Goal: Information Seeking & Learning: Learn about a topic

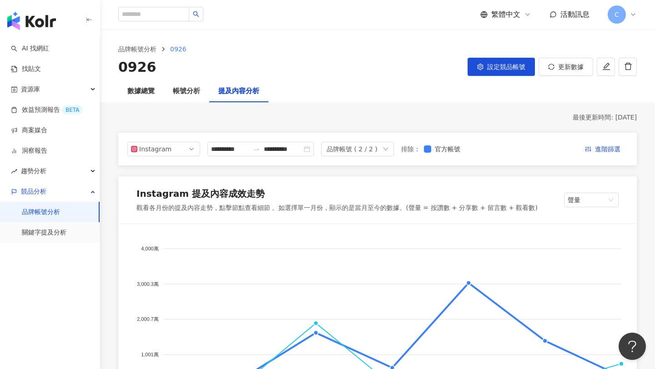
click at [237, 90] on div "提及內容分析" at bounding box center [238, 91] width 41 height 11
click at [237, 151] on input "**********" at bounding box center [230, 149] width 38 height 10
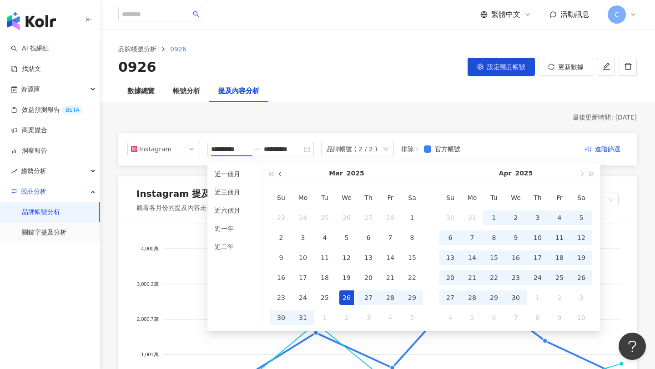
click at [278, 174] on button "button" at bounding box center [281, 173] width 10 height 20
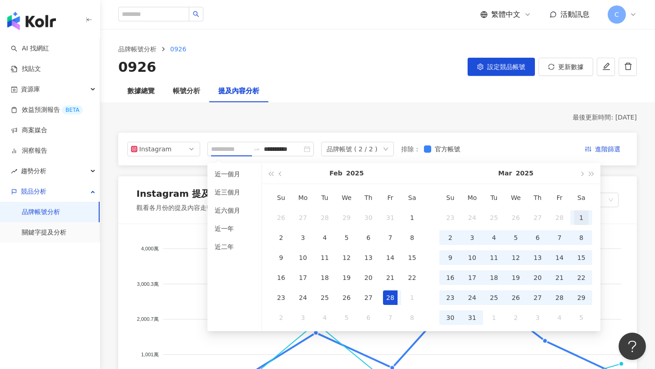
type input "**********"
click at [580, 214] on div "1" at bounding box center [581, 218] width 15 height 15
click at [583, 178] on button "button" at bounding box center [581, 173] width 10 height 20
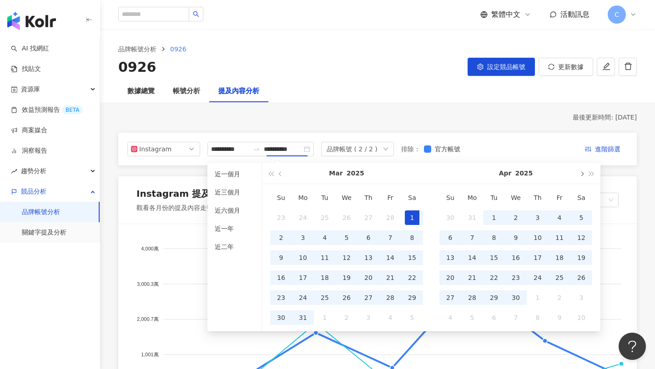
click at [583, 178] on button "button" at bounding box center [581, 173] width 10 height 20
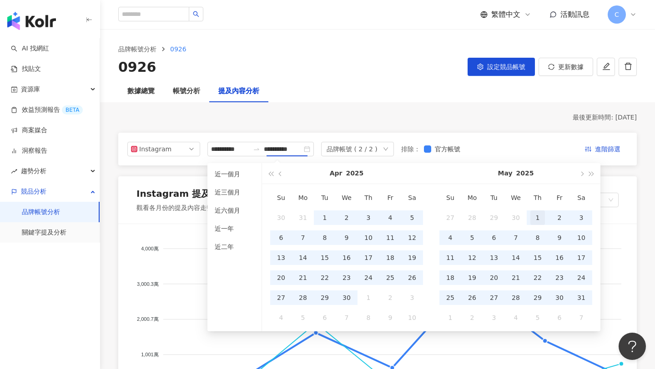
type input "**********"
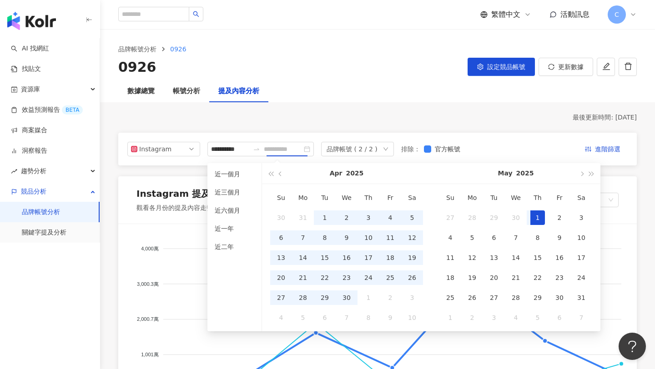
click at [534, 221] on div "1" at bounding box center [538, 218] width 15 height 15
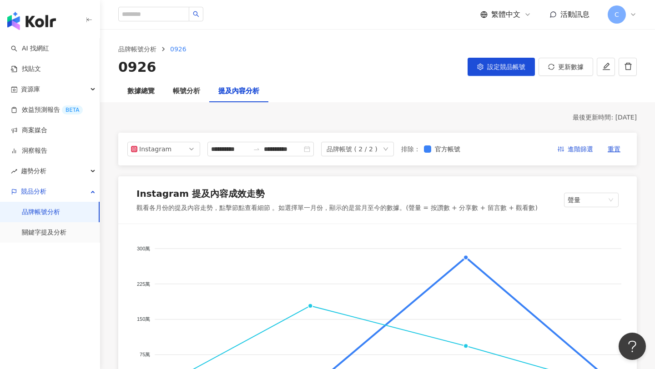
click at [342, 143] on div "品牌帳號 ( 2 / 2 )" at bounding box center [352, 149] width 51 height 14
click at [411, 185] on icon "check" at bounding box center [408, 185] width 6 height 6
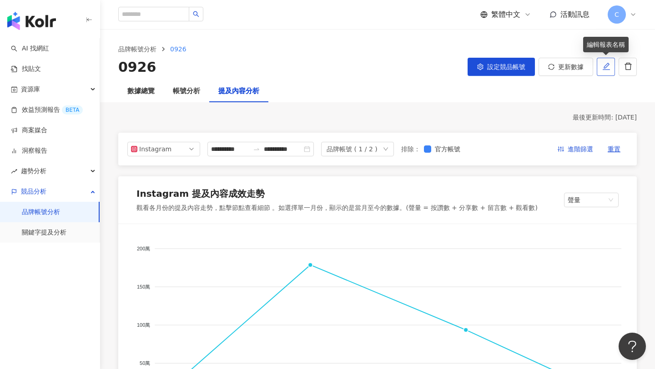
click at [605, 67] on icon "edit" at bounding box center [606, 66] width 7 height 7
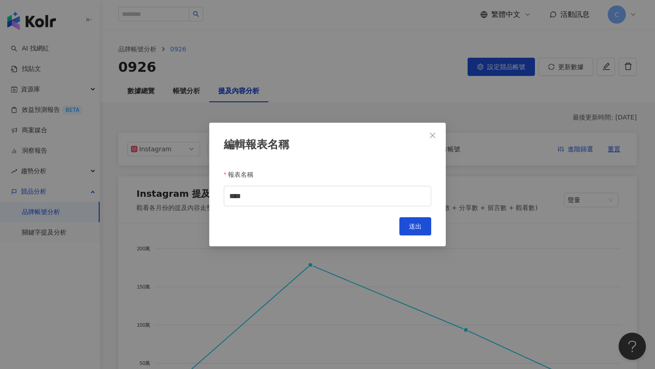
click at [516, 68] on div "編輯報表名稱 報表名稱 **** Cancel 送出" at bounding box center [327, 184] width 655 height 369
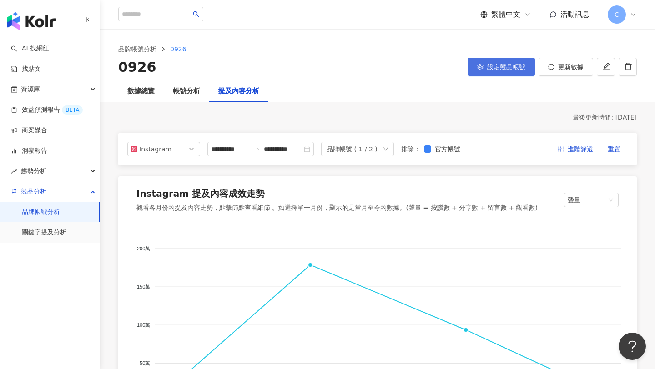
click at [502, 60] on button "設定競品帳號" at bounding box center [501, 67] width 67 height 18
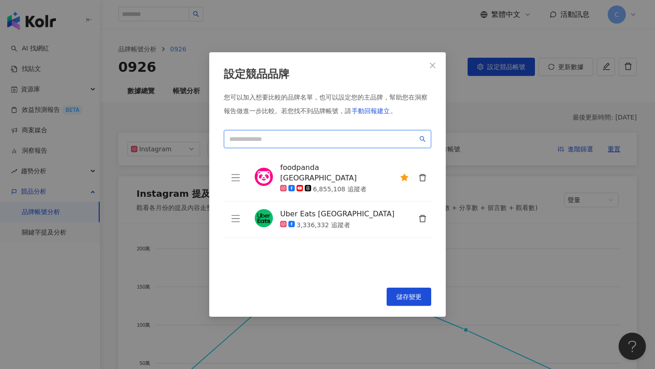
click at [286, 143] on input "search" at bounding box center [323, 139] width 188 height 10
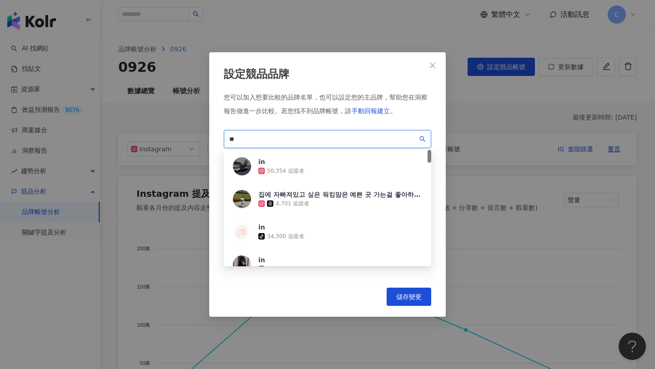
type input "*"
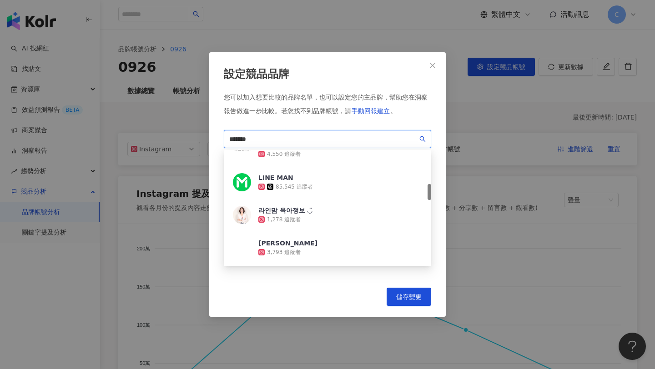
scroll to position [250, 0]
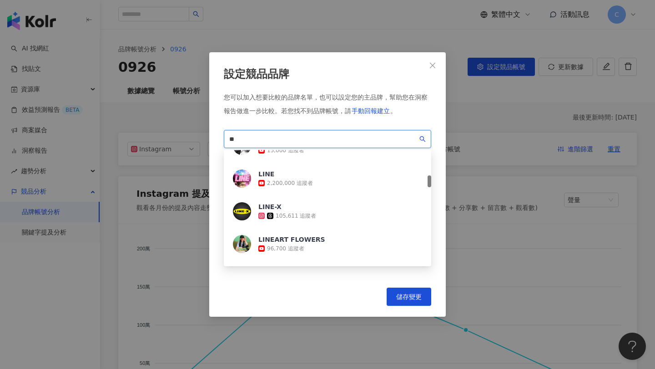
type input "*"
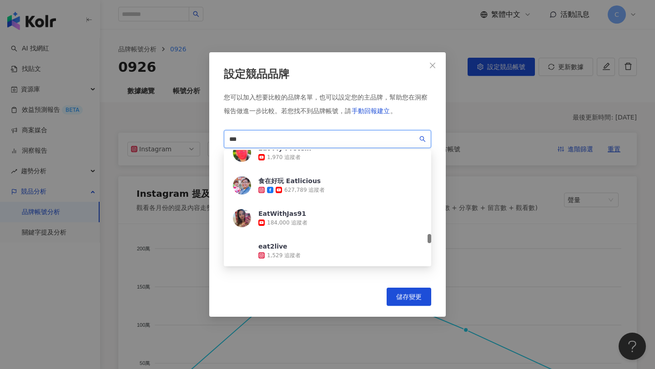
scroll to position [1143, 0]
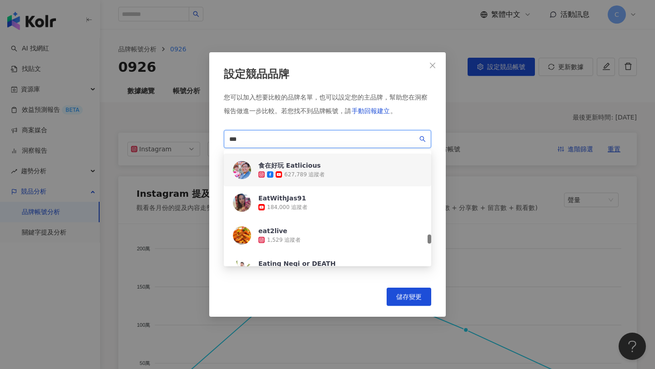
click at [280, 172] on icon at bounding box center [279, 175] width 6 height 6
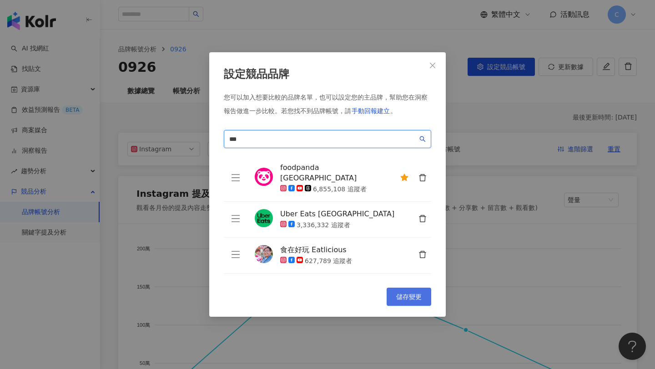
type input "***"
click at [408, 295] on span "儲存變更" at bounding box center [408, 296] width 25 height 7
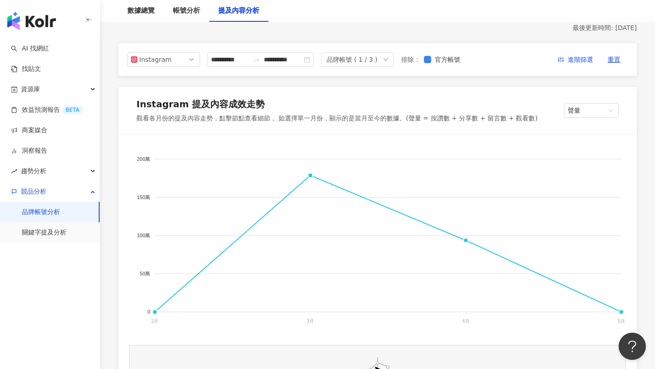
scroll to position [0, 0]
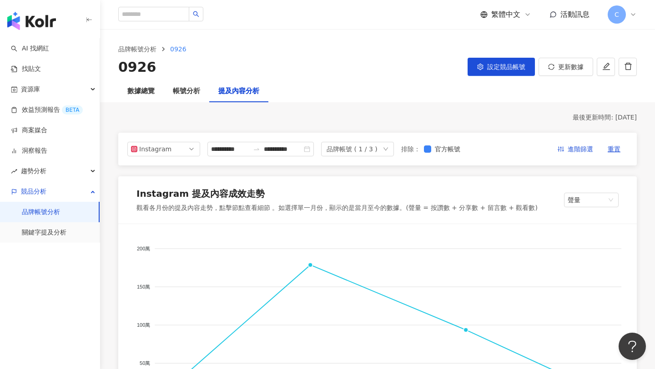
click at [353, 146] on div "品牌帳號 ( 1 / 3 )" at bounding box center [352, 149] width 51 height 14
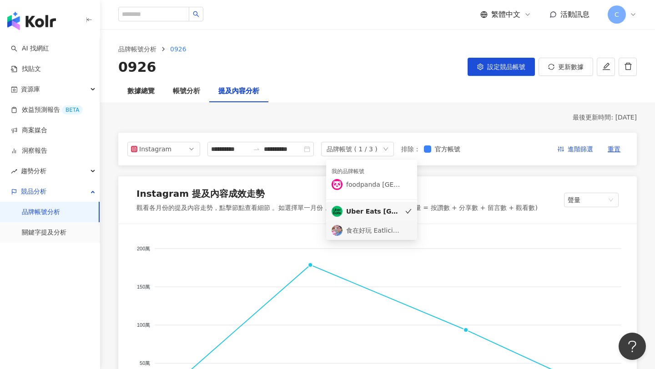
click at [356, 225] on div "食在好玩 Eatlicious" at bounding box center [366, 230] width 69 height 11
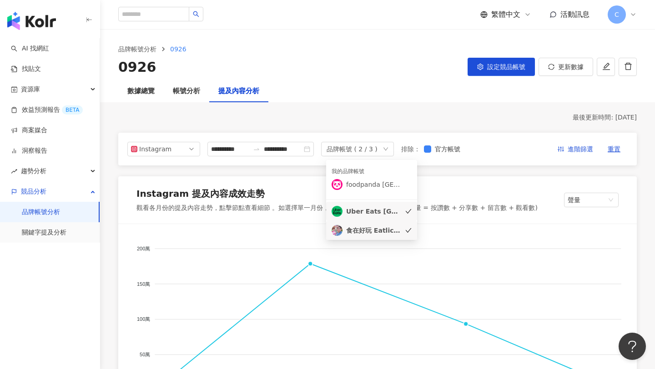
click at [317, 209] on div "觀看各月份的提及內容走勢，點擊節點查看細節 。如選擇單一月份，顯示的是當月至今的數據。(聲量 = 按讚數 + 分享數 + 留言數 + 觀看數)" at bounding box center [336, 208] width 401 height 9
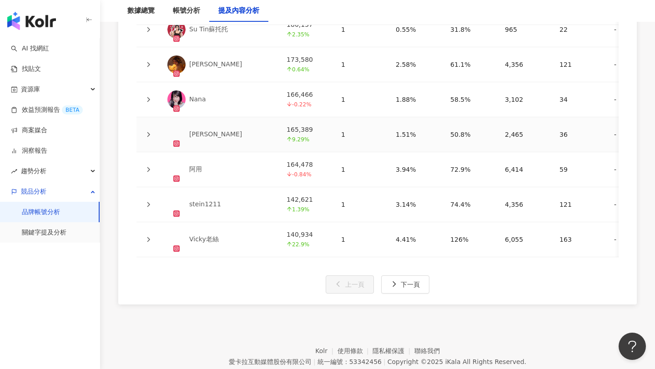
scroll to position [2280, 0]
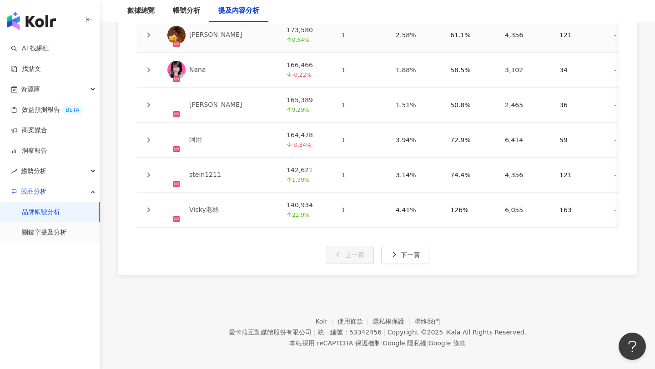
scroll to position [2280, 0]
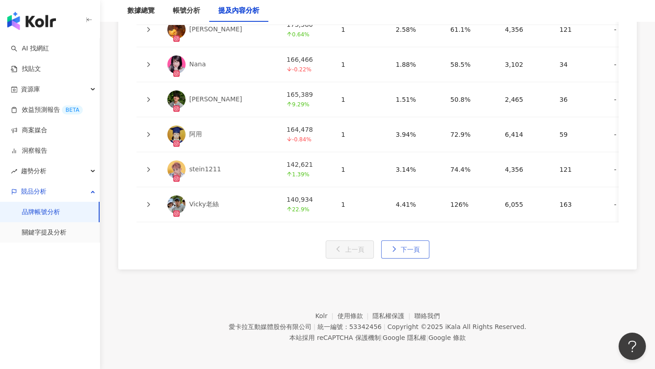
click at [415, 247] on span "下一頁" at bounding box center [410, 249] width 19 height 7
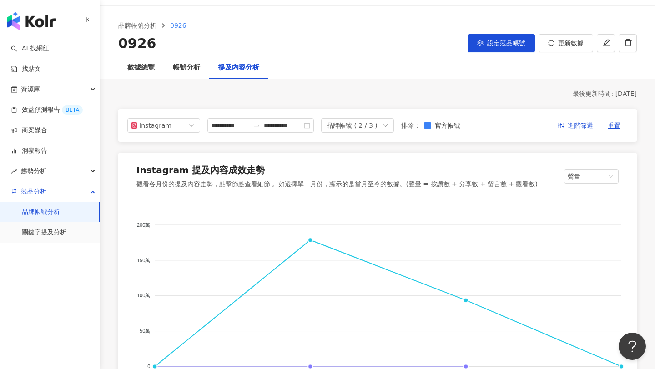
scroll to position [21, 0]
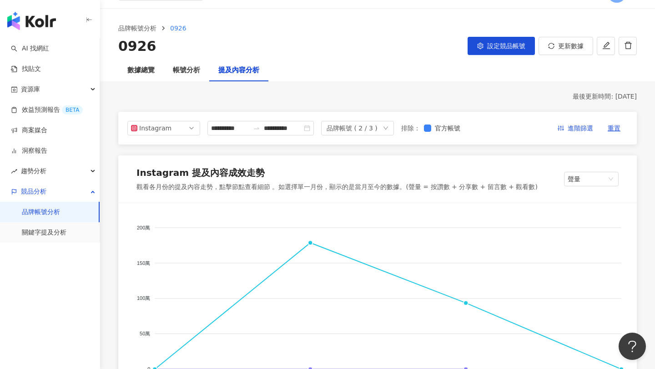
click at [378, 127] on div "品牌帳號 ( 2 / 3 )" at bounding box center [352, 128] width 51 height 14
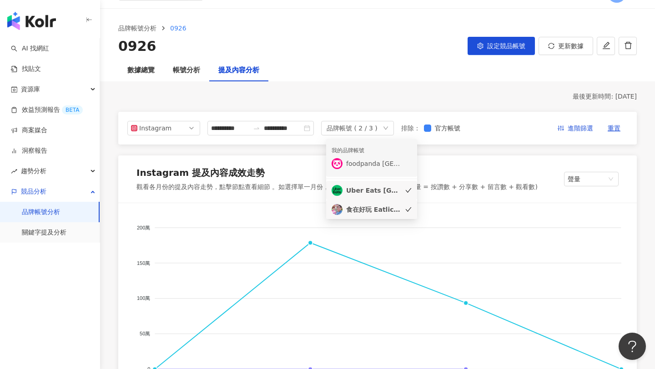
click at [359, 163] on div "foodpanda Taiwan" at bounding box center [373, 164] width 55 height 10
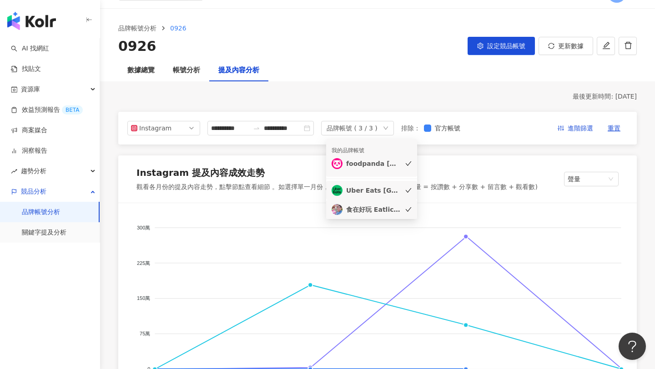
click at [358, 189] on div "Uber Eats Taiwan" at bounding box center [373, 191] width 55 height 10
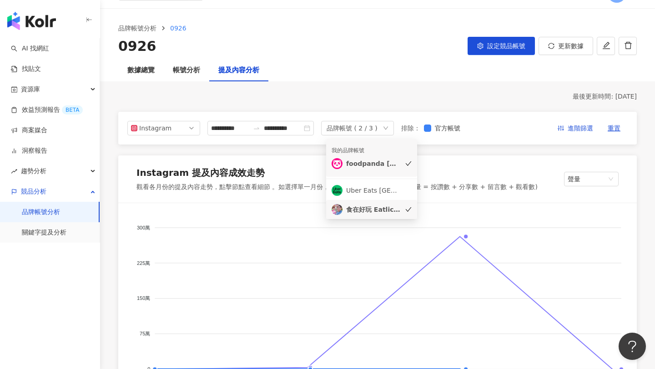
click at [352, 206] on div "食在好玩 Eatlicious" at bounding box center [373, 210] width 55 height 10
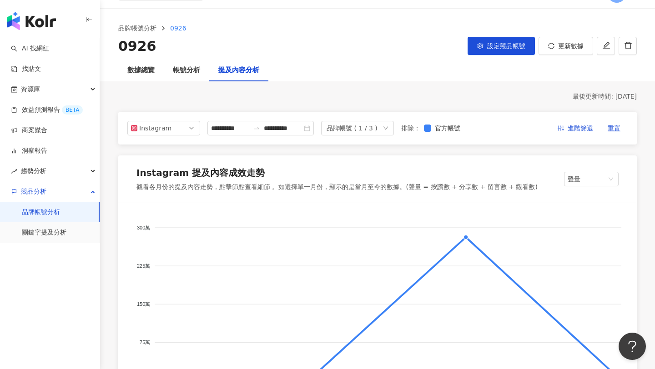
click at [313, 174] on div "Instagram 提及內容成效走勢" at bounding box center [336, 175] width 401 height 16
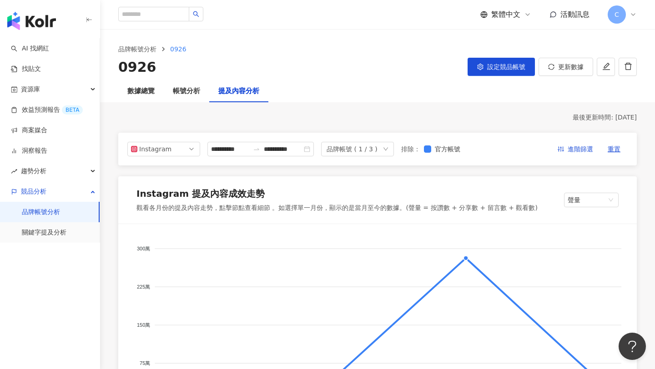
click at [332, 153] on div "品牌帳號 ( 1 / 3 )" at bounding box center [352, 149] width 51 height 14
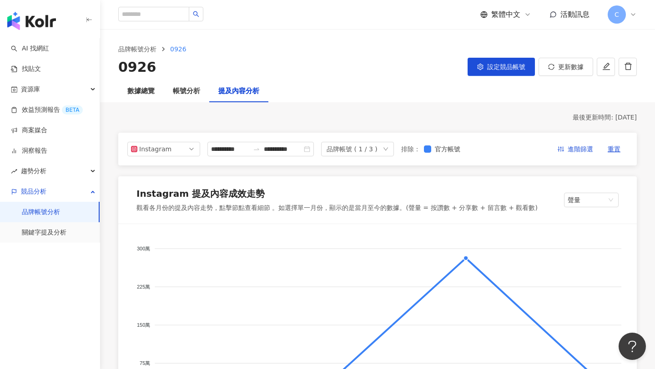
click at [287, 101] on div "數據總覽 帳號分析 提及內容分析" at bounding box center [377, 92] width 555 height 22
click at [353, 152] on div "品牌帳號 ( 1 / 3 )" at bounding box center [352, 149] width 51 height 14
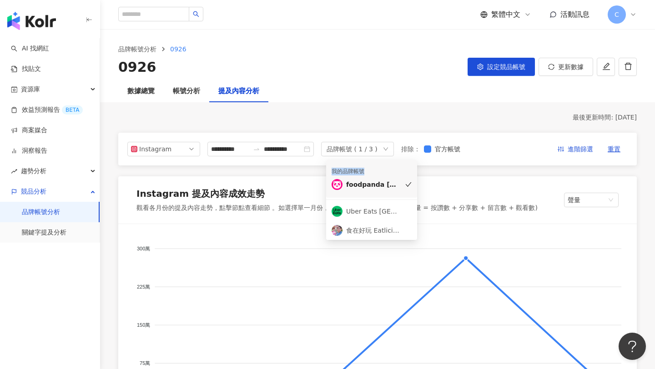
drag, startPoint x: 332, startPoint y: 172, endPoint x: 364, endPoint y: 172, distance: 31.8
click at [364, 172] on div "我的品牌帳號" at bounding box center [372, 172] width 80 height 8
copy div "我的品牌帳號"
click at [382, 116] on div "最後更新時間: 2025/9/25" at bounding box center [377, 117] width 519 height 9
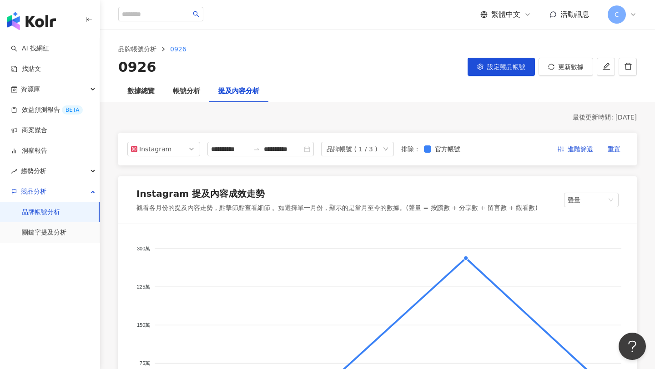
click at [371, 150] on div "品牌帳號 ( 1 / 3 )" at bounding box center [352, 149] width 51 height 14
click at [410, 113] on div "最後更新時間: 2025/9/25" at bounding box center [377, 117] width 519 height 9
drag, startPoint x: 276, startPoint y: 94, endPoint x: 221, endPoint y: 95, distance: 54.6
click at [221, 95] on div "數據總覽 帳號分析 提及內容分析" at bounding box center [377, 92] width 555 height 22
copy div "提及內容分析"
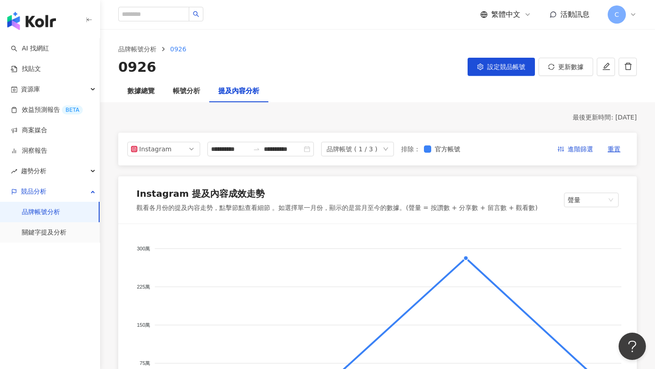
click at [340, 149] on div "品牌帳號 ( 1 / 3 )" at bounding box center [352, 149] width 51 height 14
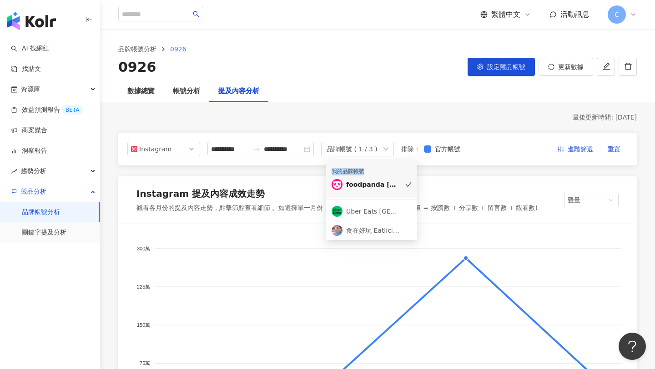
drag, startPoint x: 331, startPoint y: 171, endPoint x: 370, endPoint y: 171, distance: 39.1
click at [370, 171] on li "我的品牌帳號 foodpanda Taiwan" at bounding box center [371, 179] width 91 height 38
copy div "我的品牌帳號"
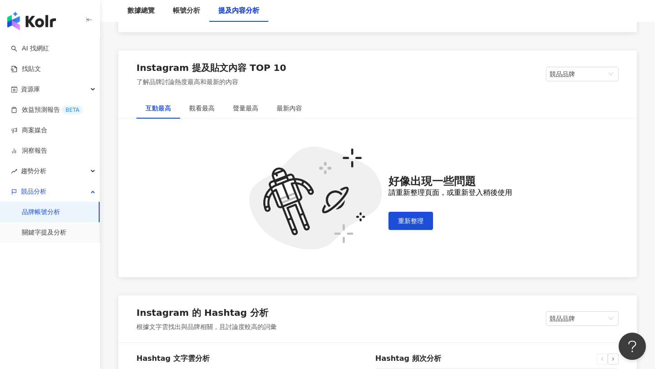
scroll to position [1357, 0]
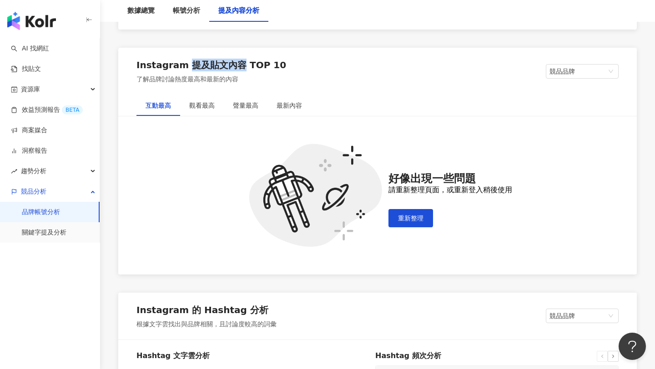
drag, startPoint x: 183, startPoint y: 66, endPoint x: 234, endPoint y: 66, distance: 51.4
click at [234, 66] on div "Instagram 提及貼文內容 TOP 10" at bounding box center [211, 65] width 150 height 13
copy div "提及貼文內容"
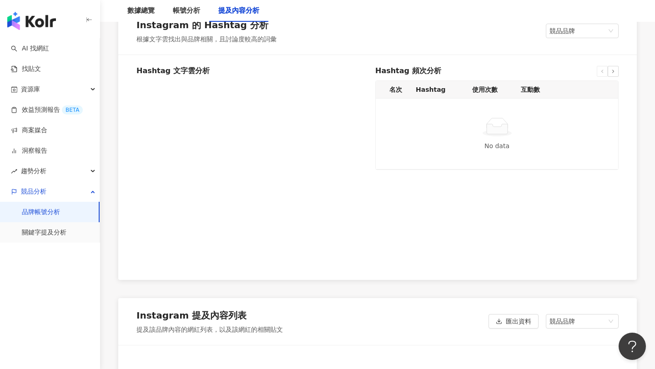
scroll to position [1736, 0]
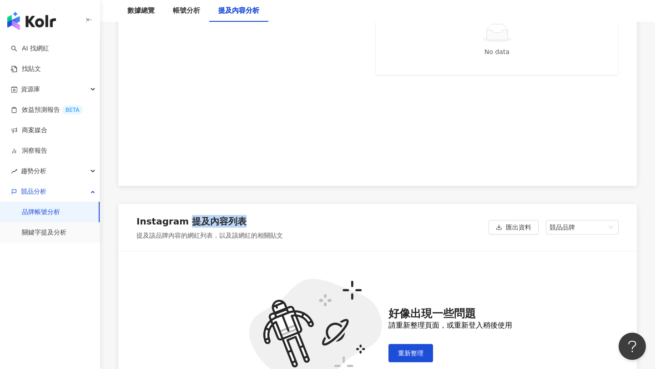
drag, startPoint x: 183, startPoint y: 222, endPoint x: 267, endPoint y: 222, distance: 83.7
click at [267, 222] on div "Instagram 提及內容列表" at bounding box center [209, 223] width 147 height 16
copy div "提及內容列表"
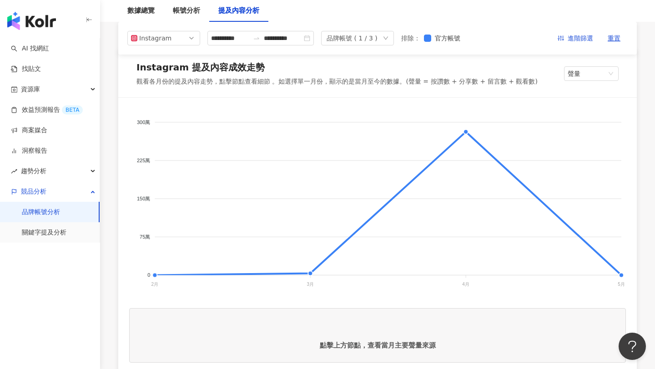
scroll to position [0, 0]
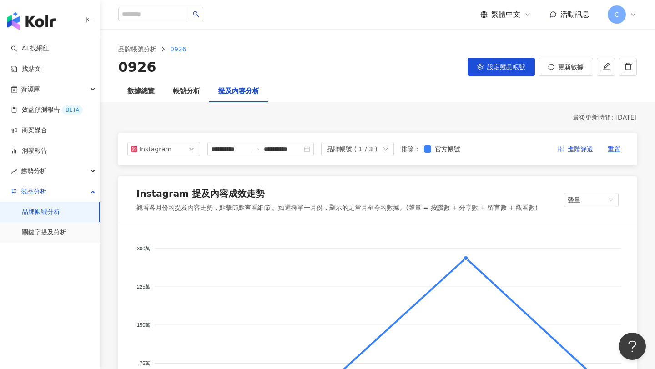
click at [637, 13] on div "繁體中文 活動訊息 C" at bounding box center [377, 14] width 555 height 29
click at [631, 14] on icon at bounding box center [633, 14] width 7 height 7
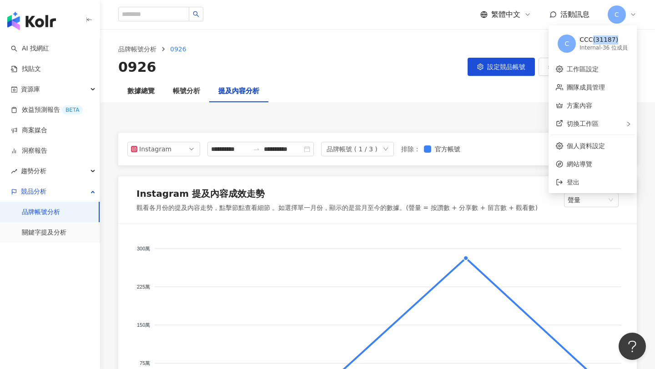
drag, startPoint x: 614, startPoint y: 39, endPoint x: 593, endPoint y: 39, distance: 20.9
click at [593, 39] on div "CCC(31187)" at bounding box center [604, 39] width 48 height 9
copy div "(31187)"
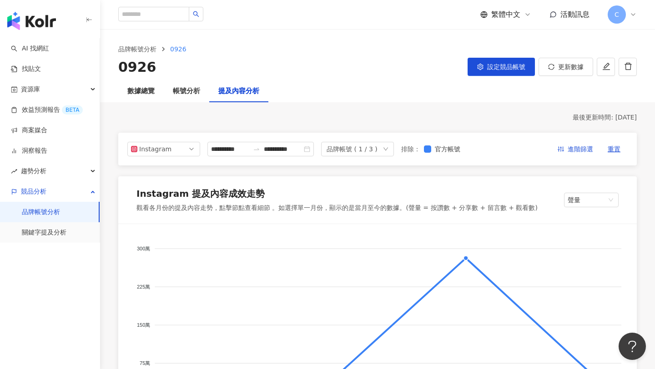
click at [465, 95] on div "數據總覽 帳號分析 提及內容分析" at bounding box center [377, 92] width 555 height 22
drag, startPoint x: 265, startPoint y: 91, endPoint x: 219, endPoint y: 93, distance: 46.0
click at [219, 93] on div "提及內容分析" at bounding box center [238, 92] width 59 height 22
copy div "提及內容分析"
click at [348, 147] on div "品牌帳號 ( 1 / 3 )" at bounding box center [352, 149] width 51 height 14
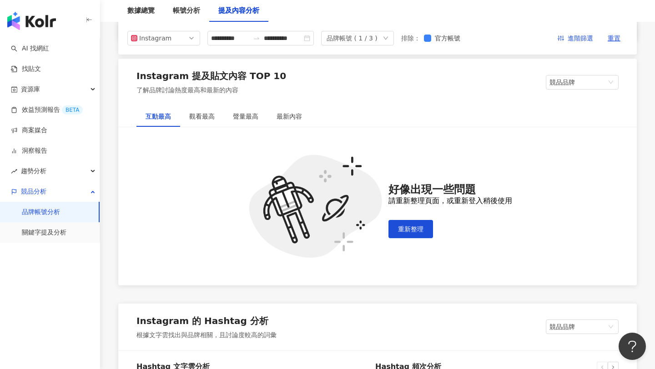
scroll to position [1307, 0]
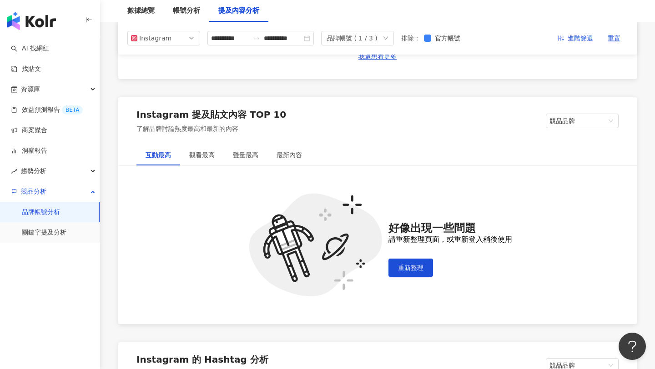
click at [361, 38] on div "品牌帳號 ( 1 / 3 )" at bounding box center [352, 38] width 51 height 14
click at [287, 123] on div "Instagram 提及貼文內容 TOP 10 了解品牌討論熱度最高和最新的內容 競品品牌" at bounding box center [377, 120] width 519 height 47
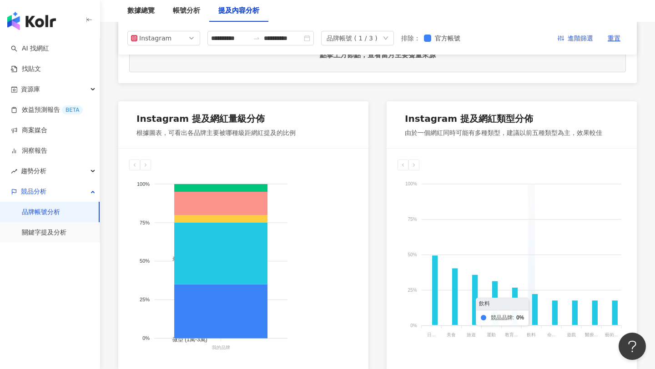
scroll to position [0, 0]
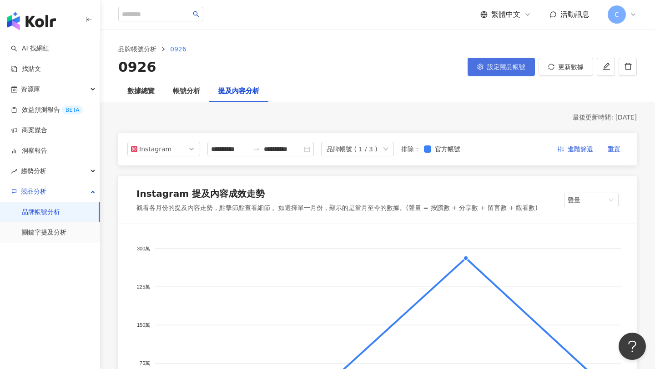
click at [521, 69] on span "設定競品帳號" at bounding box center [506, 66] width 38 height 7
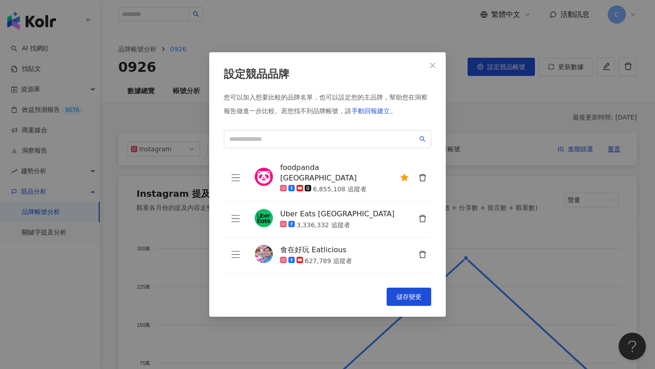
drag, startPoint x: 278, startPoint y: 168, endPoint x: 576, endPoint y: 0, distance: 342.6
click at [428, 66] on span "Close" at bounding box center [433, 65] width 18 height 7
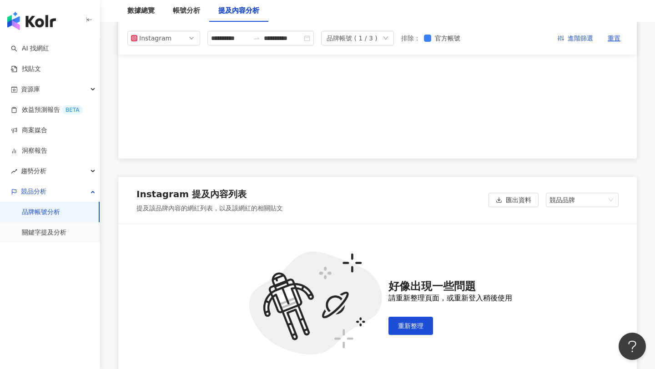
scroll to position [1712, 0]
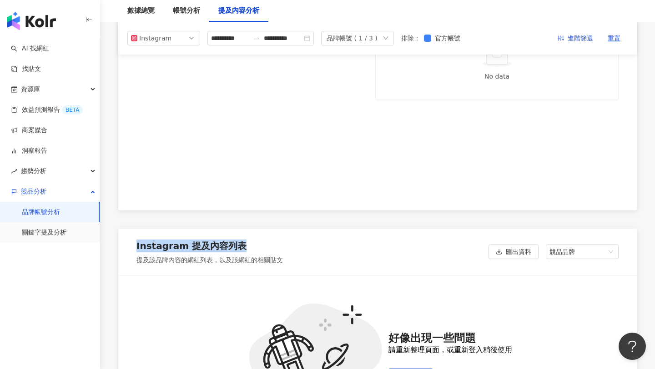
drag, startPoint x: 273, startPoint y: 248, endPoint x: 135, endPoint y: 247, distance: 138.3
click at [135, 247] on div "Instagram 提及內容列表 提及該品牌內容的網紅列表，以及該網紅的相關貼文 匯出資料 競品品牌" at bounding box center [377, 252] width 519 height 47
copy div "Instagram 提及內容列表"
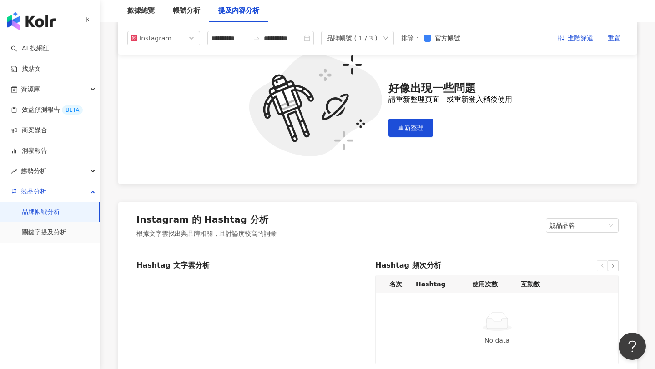
scroll to position [1443, 0]
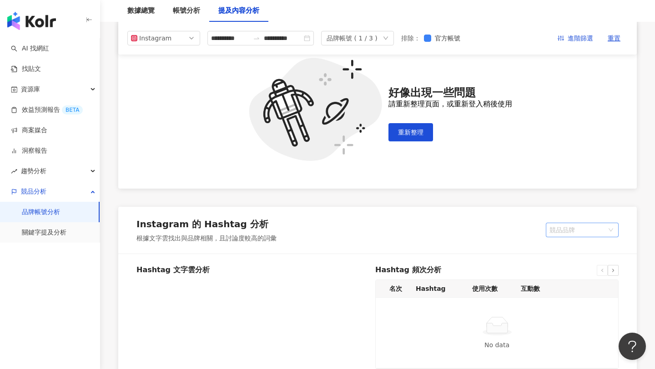
click at [574, 229] on span "競品品牌" at bounding box center [583, 230] width 66 height 14
click at [558, 263] on div "我的品牌" at bounding box center [582, 264] width 58 height 10
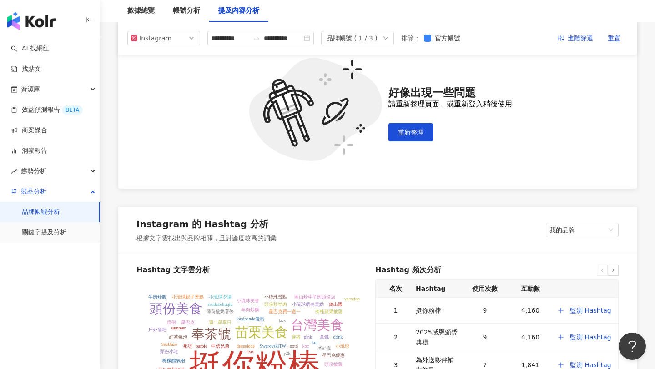
click at [569, 222] on div "Instagram 的 Hashtag 分析 根據文字雲找出與品牌相關，且討論度較高的詞彙 我的品牌 競品品牌 我的品牌" at bounding box center [377, 230] width 519 height 47
click at [569, 226] on span "我的品牌" at bounding box center [583, 230] width 66 height 14
click at [565, 250] on div "競品品牌" at bounding box center [582, 249] width 58 height 10
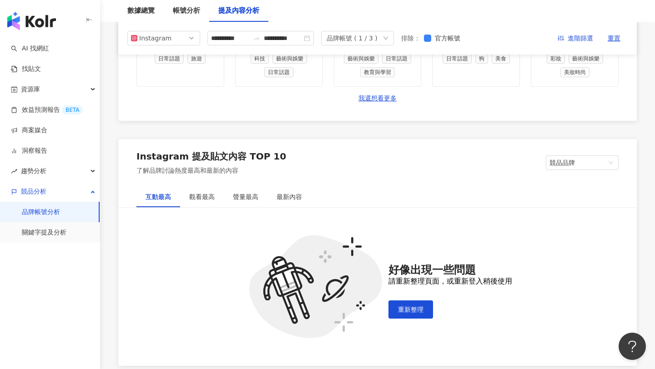
scroll to position [1263, 0]
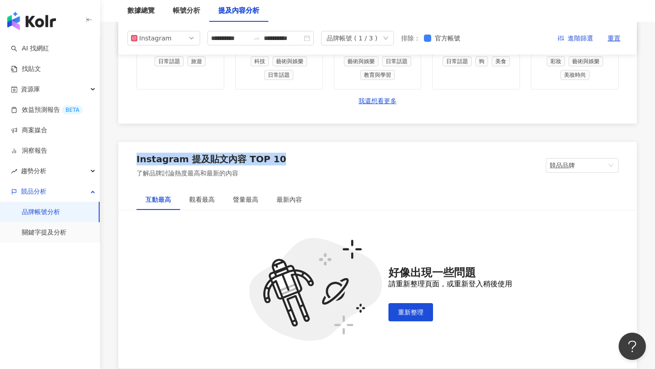
drag, startPoint x: 278, startPoint y: 158, endPoint x: 126, endPoint y: 160, distance: 152.9
click at [126, 159] on div "Instagram 提及貼文內容 TOP 10 了解品牌討論熱度最高和最新的內容 競品品牌" at bounding box center [377, 165] width 519 height 47
copy div "Instagram 提及貼文內容 TOP 10"
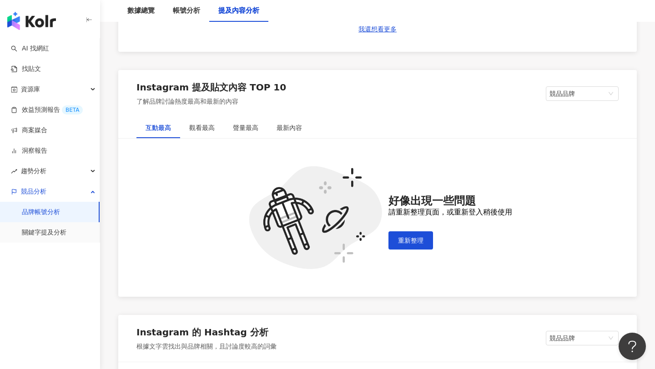
scroll to position [1878, 0]
